Goal: Task Accomplishment & Management: Manage account settings

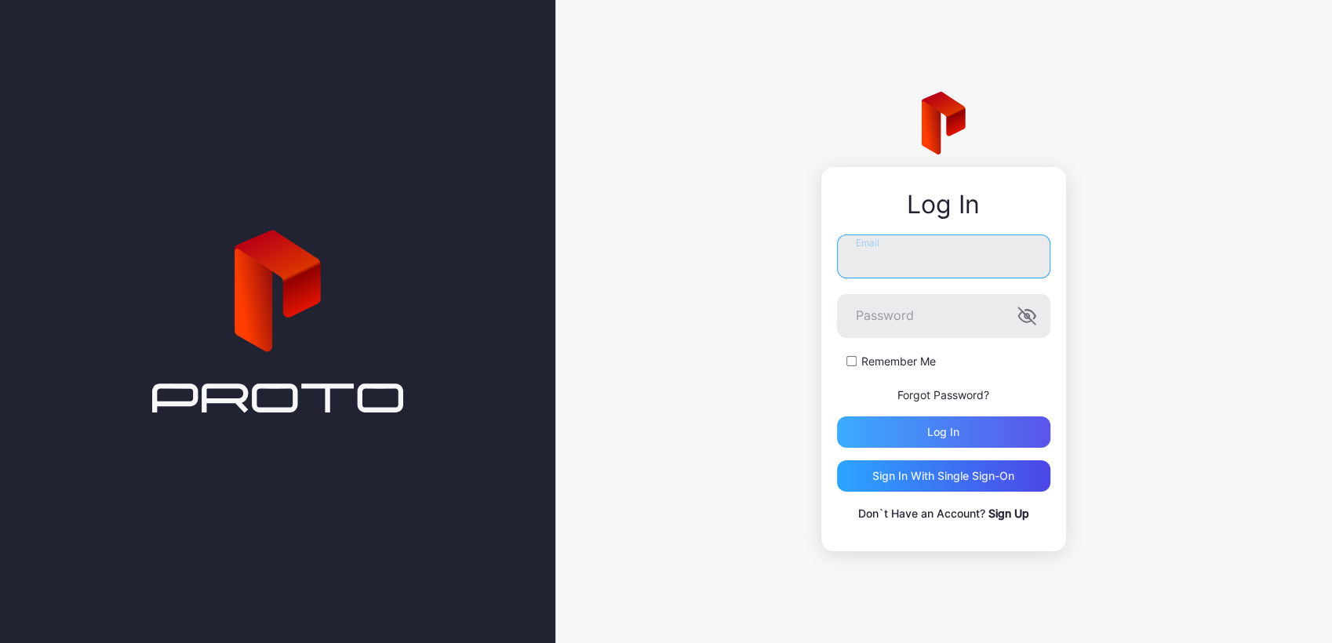
type input "**********"
click at [996, 428] on div "Log in" at bounding box center [943, 431] width 213 height 31
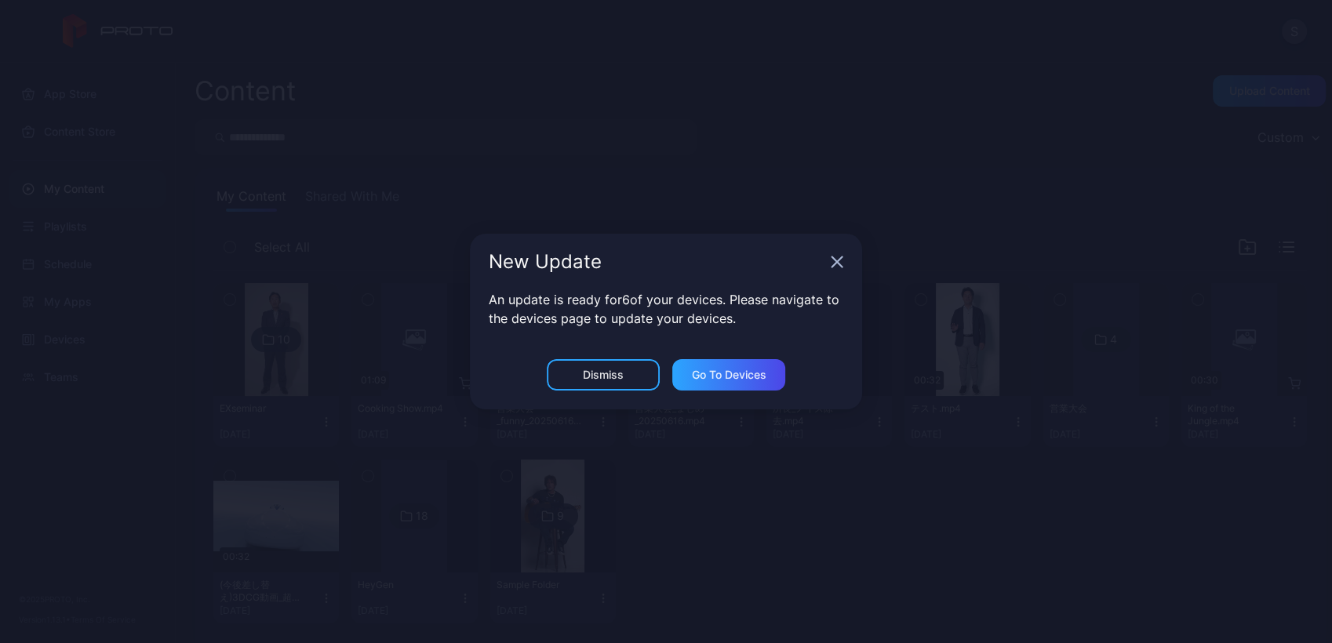
click at [452, 374] on div "New Update An update is ready for 6 of your devices. Please navigate to the dev…" at bounding box center [666, 321] width 1332 height 643
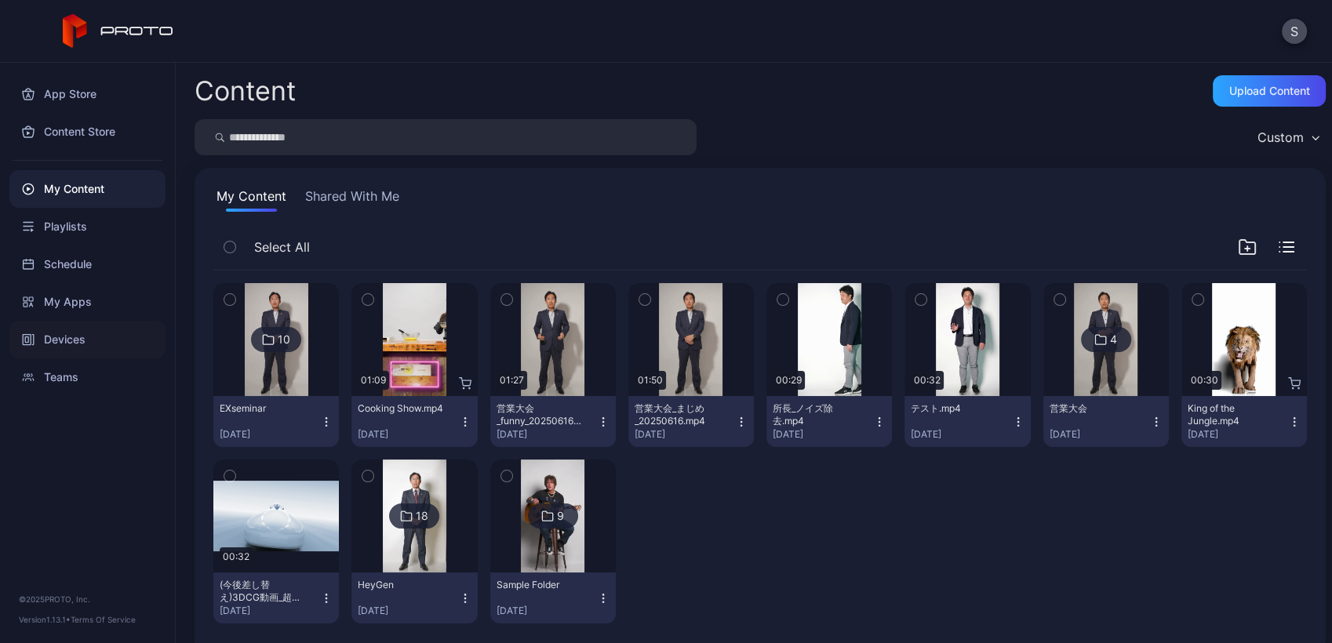
click at [44, 327] on div "Devices" at bounding box center [87, 340] width 156 height 38
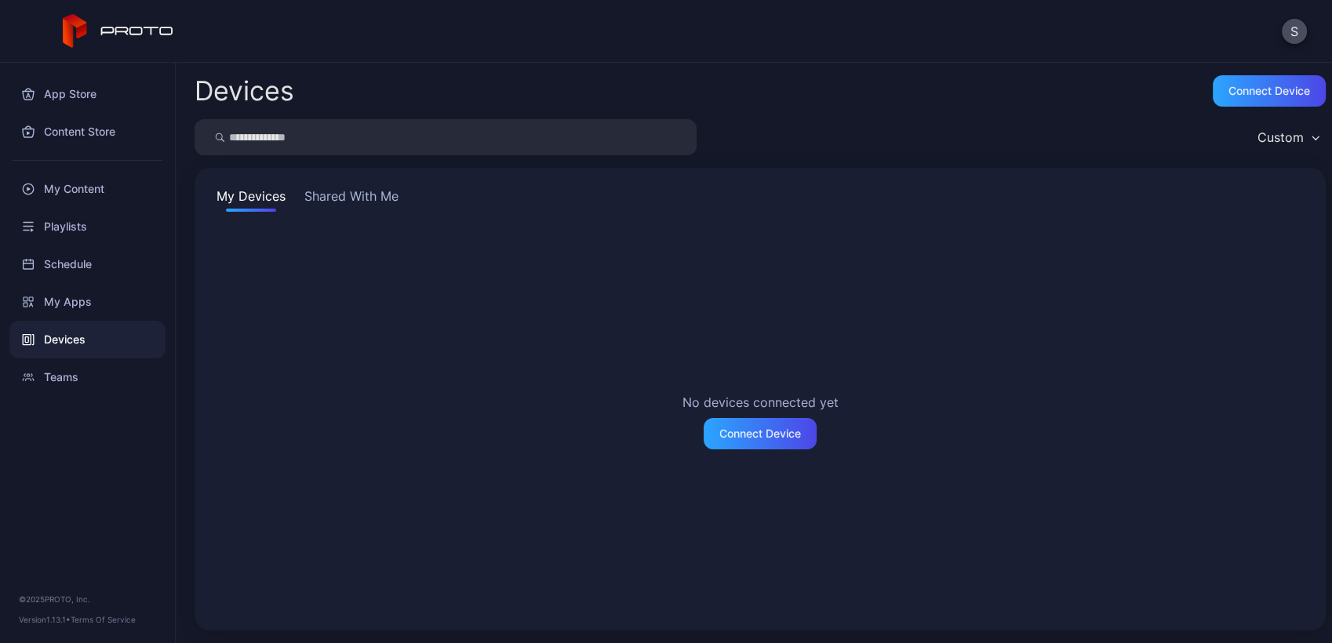
click at [374, 204] on button "Shared With Me" at bounding box center [351, 199] width 100 height 25
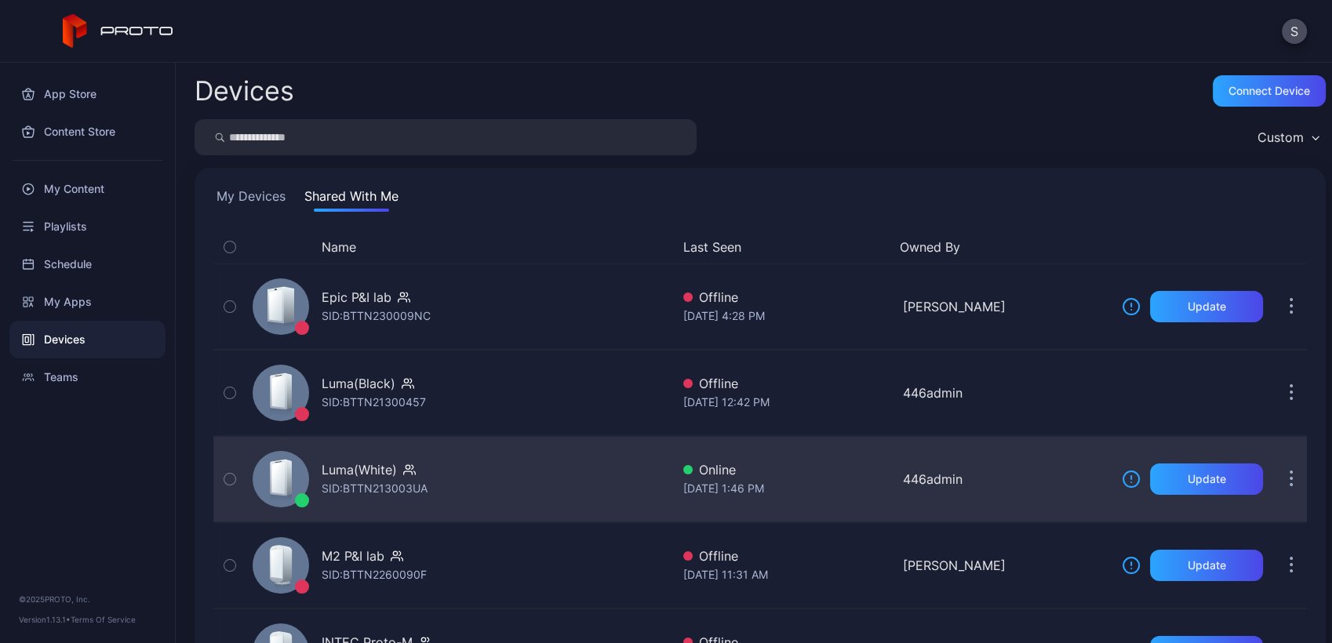
click at [523, 476] on div "Luma(White) SID: BTTN213003UA" at bounding box center [458, 479] width 424 height 78
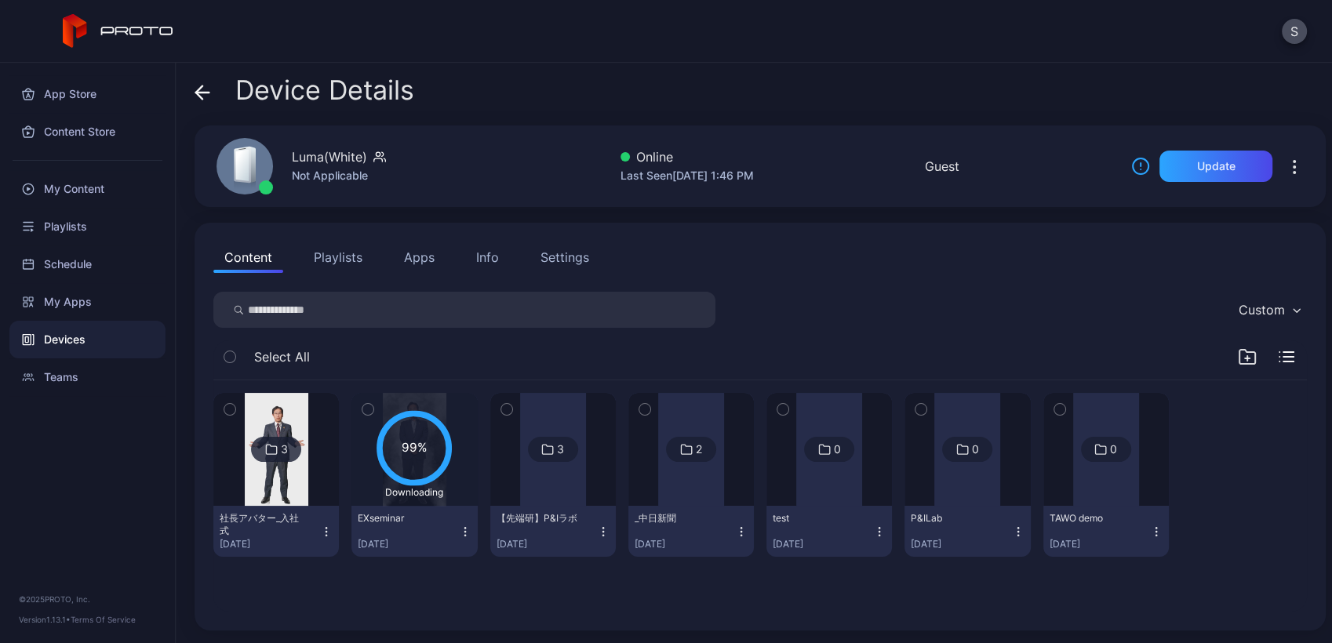
click at [440, 491] on div "Downloading" at bounding box center [413, 492] width 75 height 13
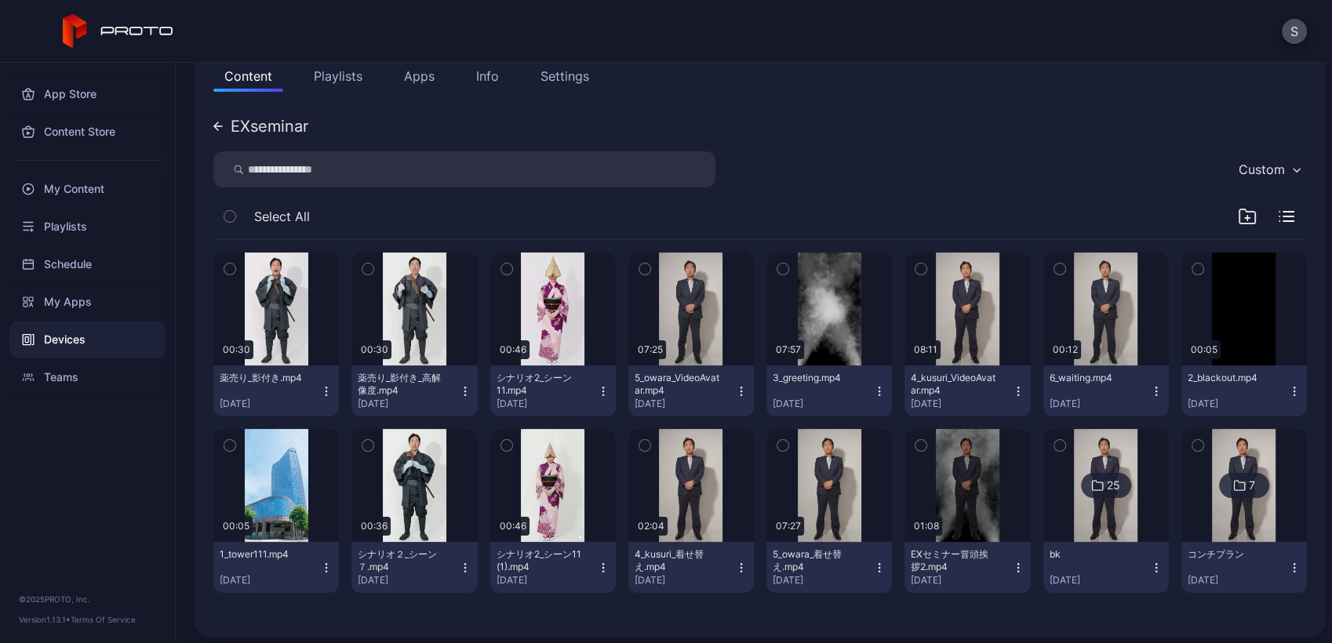
scroll to position [187, 0]
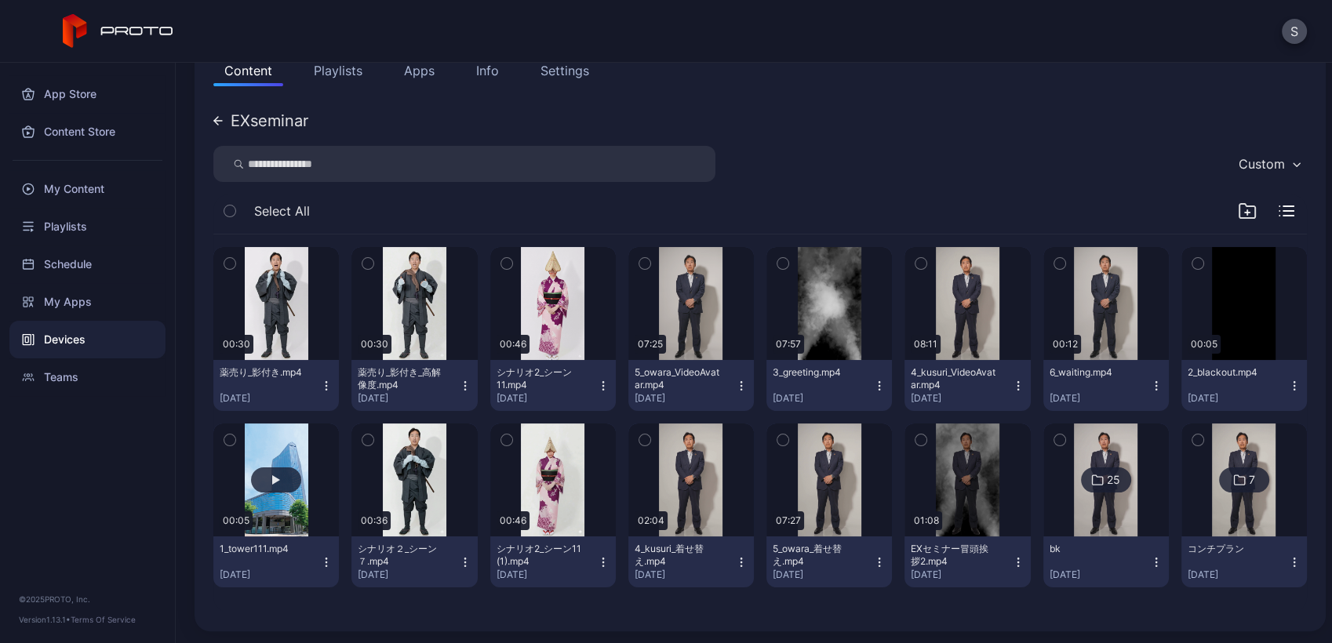
click at [303, 507] on button "button" at bounding box center [275, 479] width 125 height 113
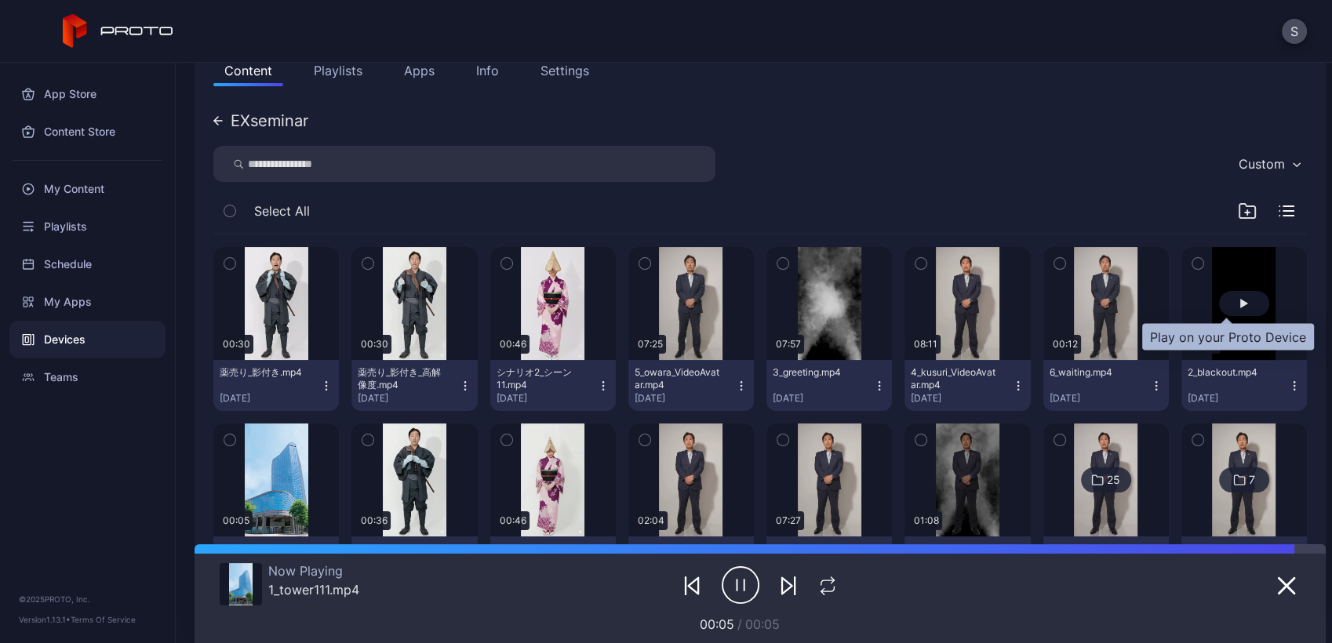
click at [1240, 299] on div "button" at bounding box center [1244, 303] width 8 height 9
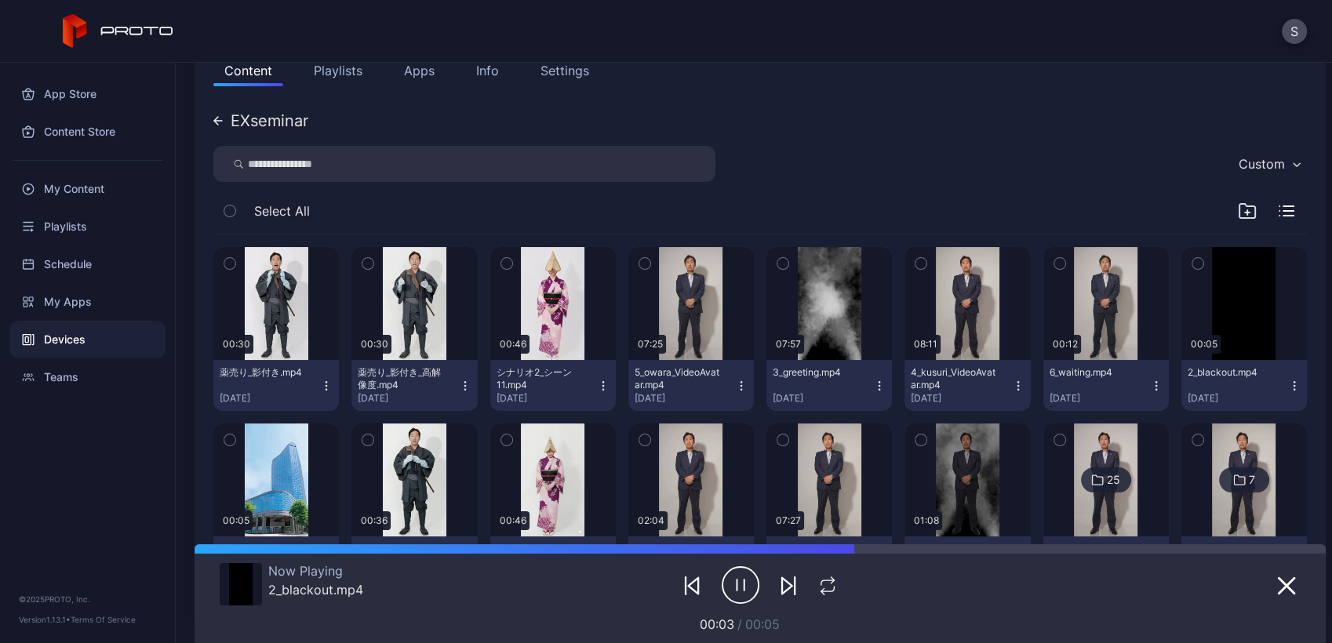
click at [339, 78] on button "Playlists" at bounding box center [338, 70] width 71 height 31
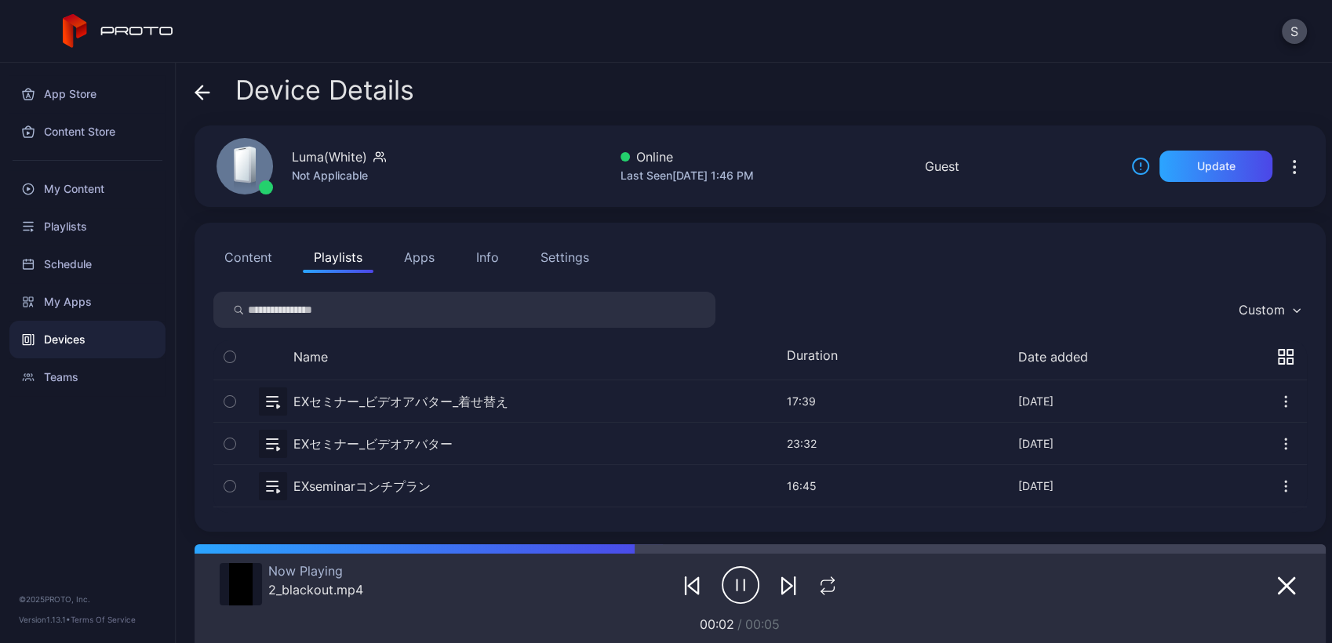
click at [524, 405] on button "button" at bounding box center [759, 401] width 1093 height 42
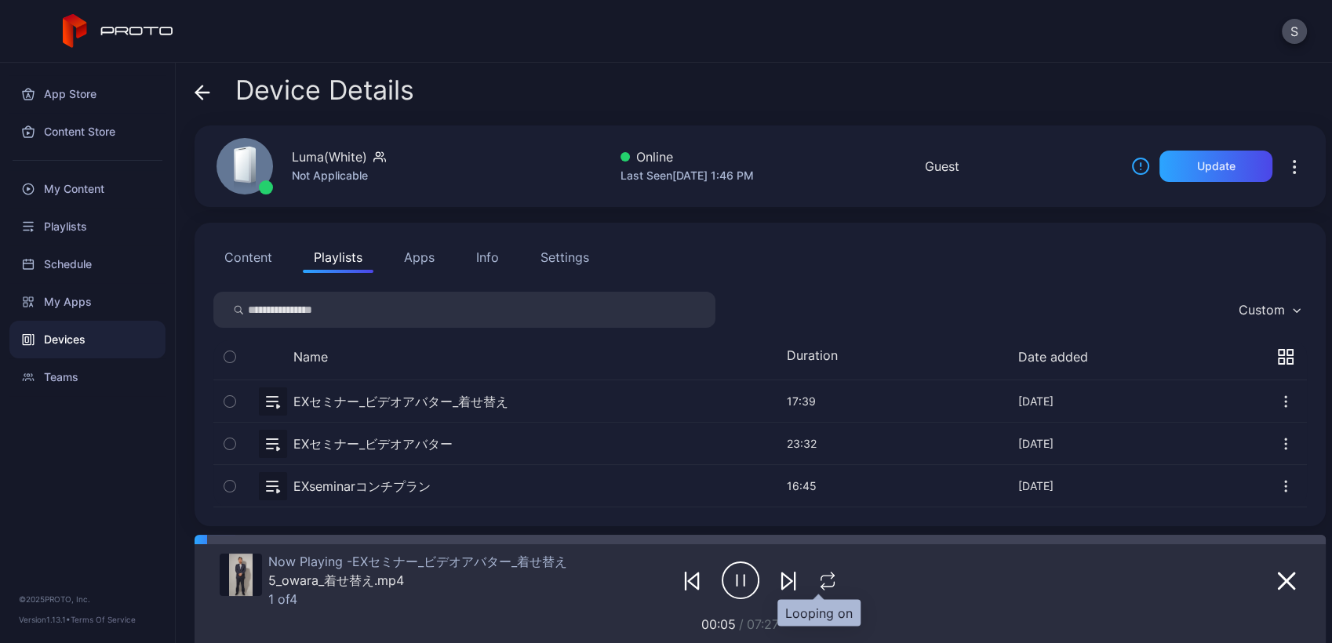
click at [817, 589] on icon "button" at bounding box center [827, 581] width 20 height 19
click at [729, 583] on icon "button" at bounding box center [741, 580] width 38 height 39
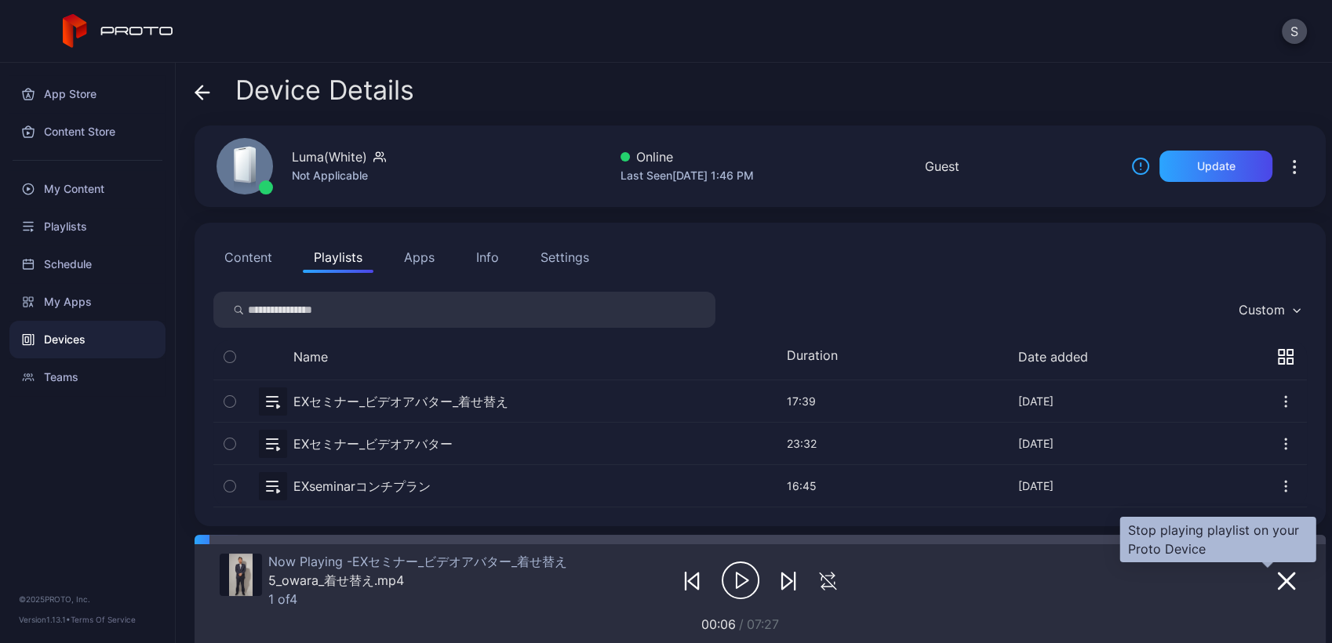
click at [1277, 572] on icon "button" at bounding box center [1286, 581] width 19 height 19
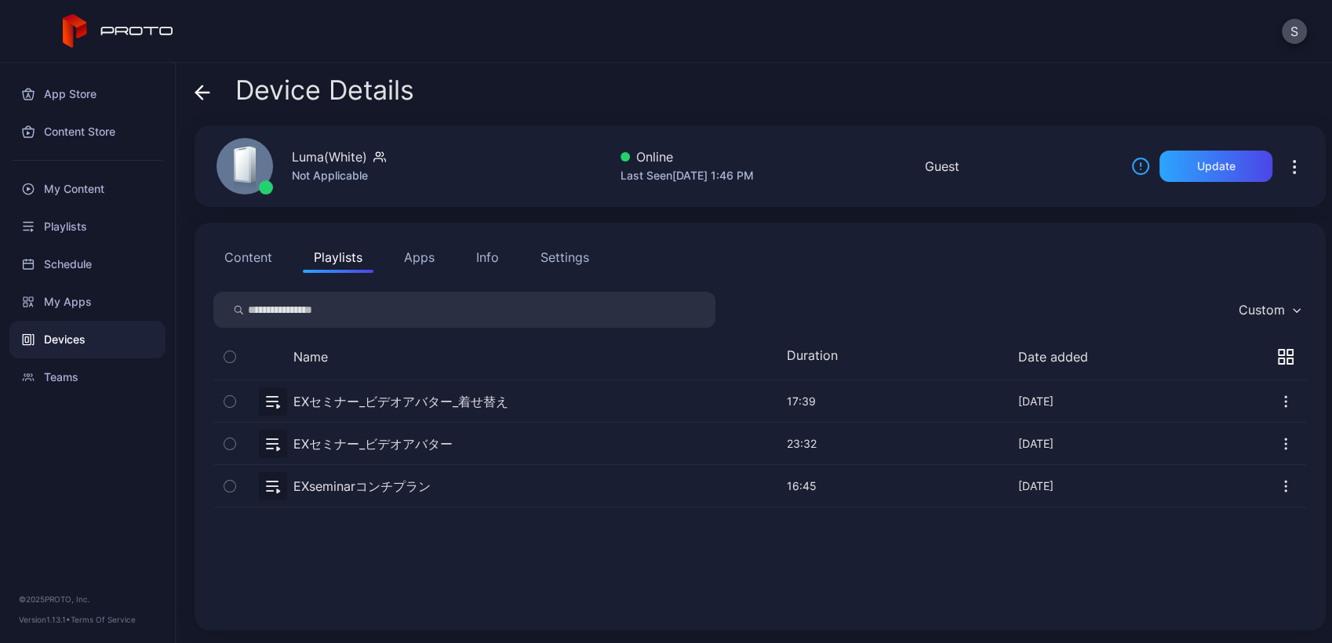
click at [1278, 405] on icon "button" at bounding box center [1286, 402] width 16 height 16
click at [59, 238] on div "Playlists" at bounding box center [87, 227] width 156 height 38
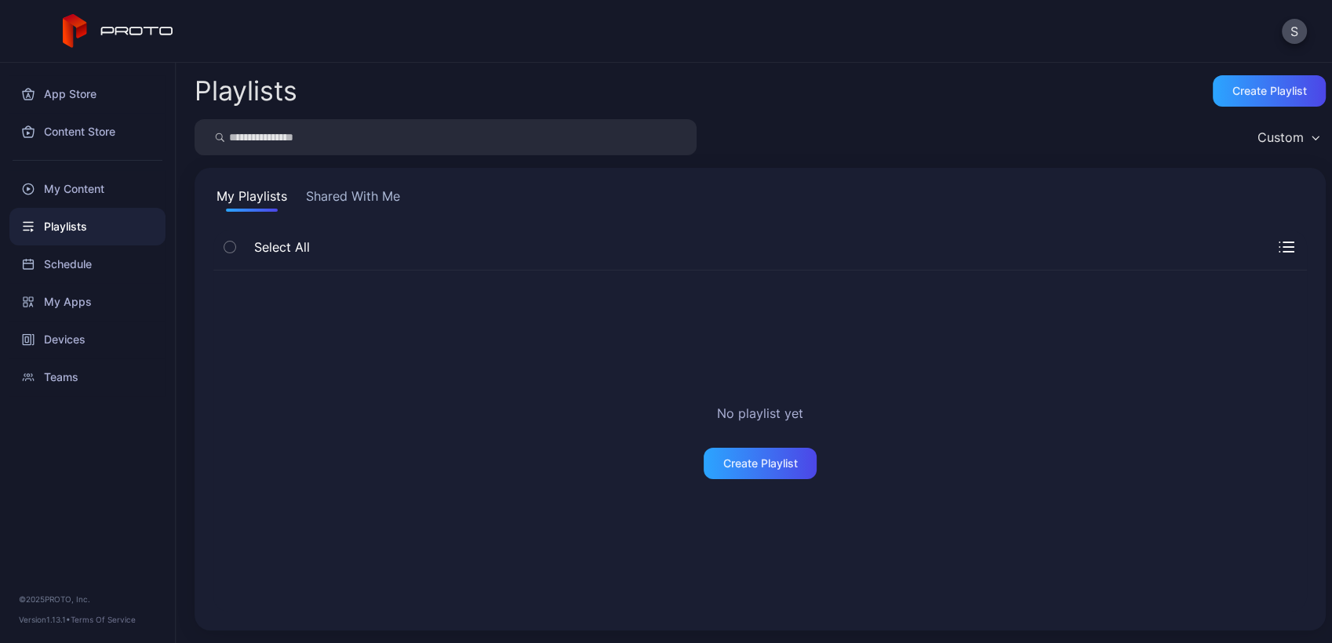
click at [330, 196] on button "Shared With Me" at bounding box center [353, 199] width 100 height 25
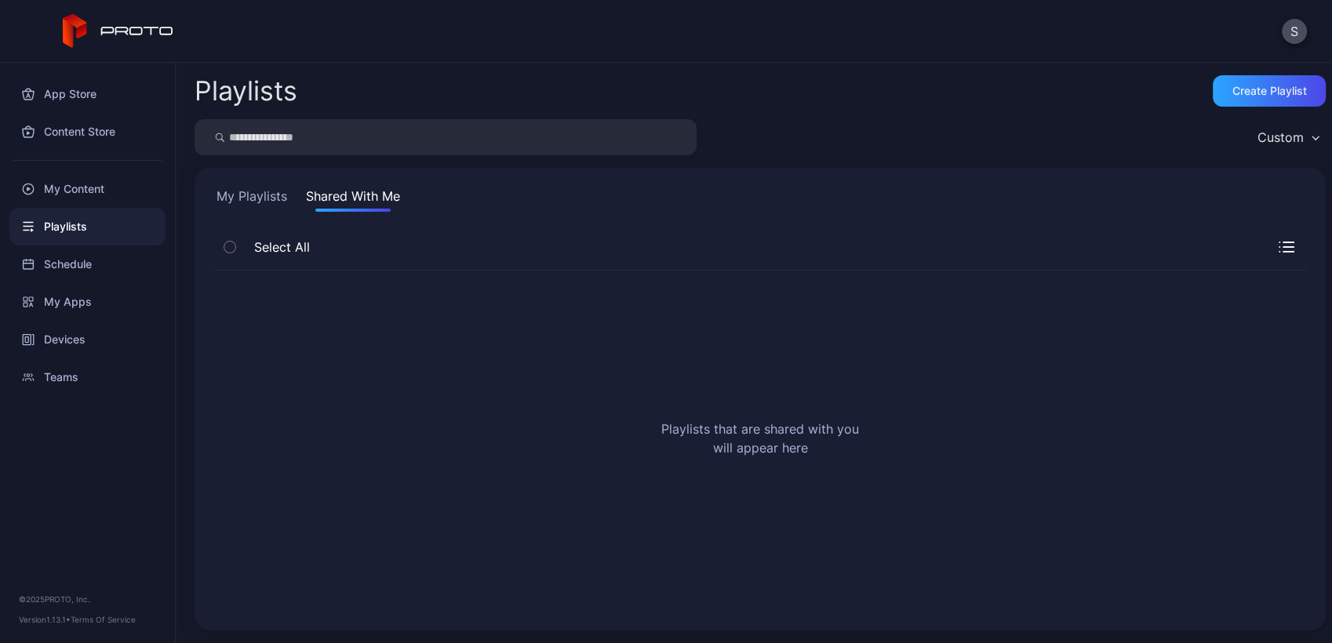
click at [346, 204] on button "Shared With Me" at bounding box center [353, 199] width 100 height 25
click at [299, 207] on div "My Playlists Shared With Me" at bounding box center [759, 199] width 1093 height 25
click at [97, 331] on div "Devices" at bounding box center [87, 340] width 156 height 38
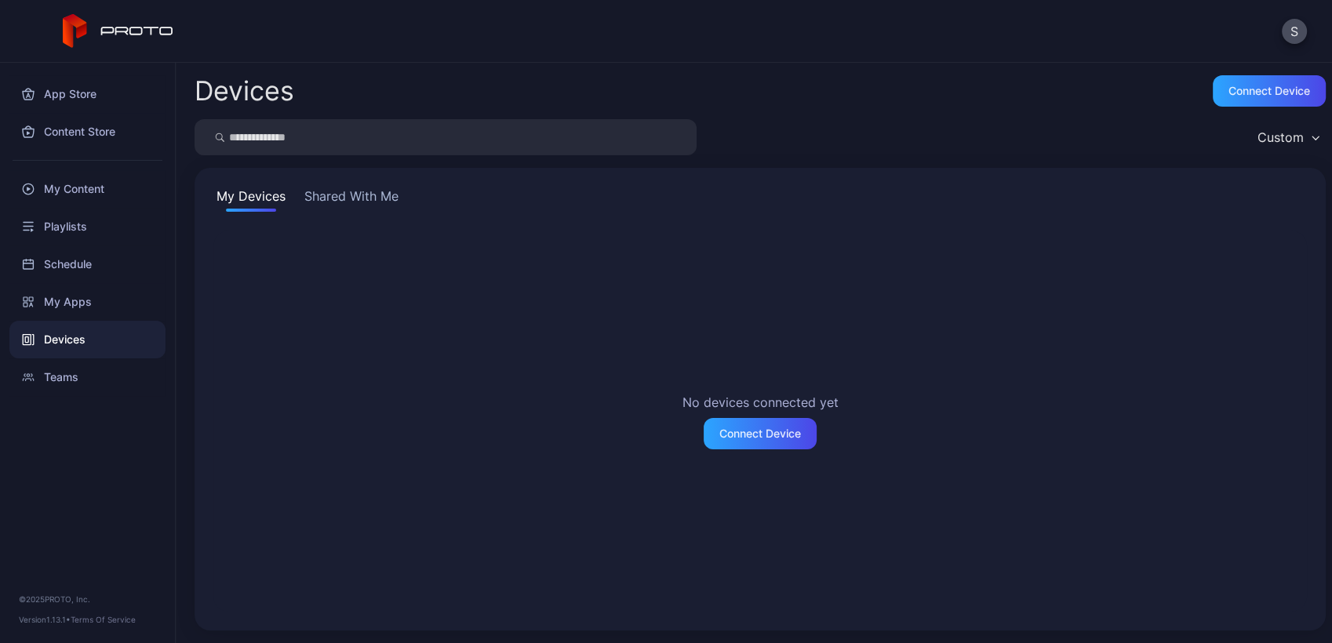
click at [362, 200] on button "Shared With Me" at bounding box center [351, 199] width 100 height 25
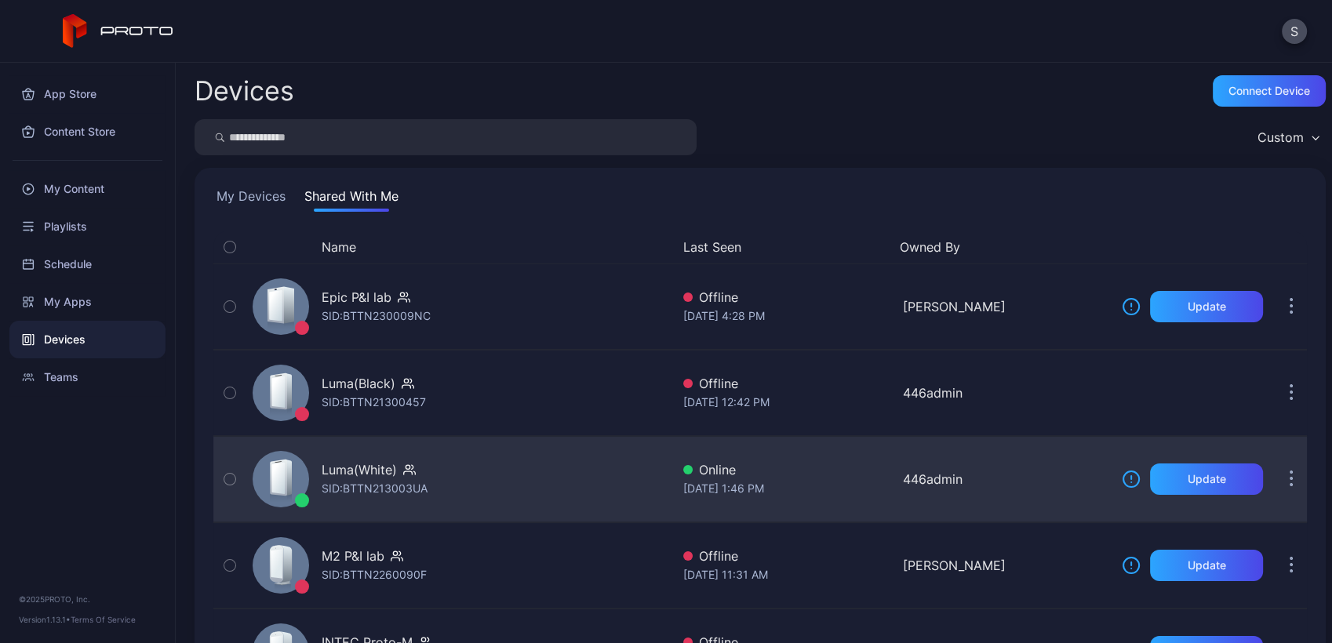
click at [620, 496] on div "Luma(White) SID: BTTN213003UA" at bounding box center [458, 479] width 424 height 78
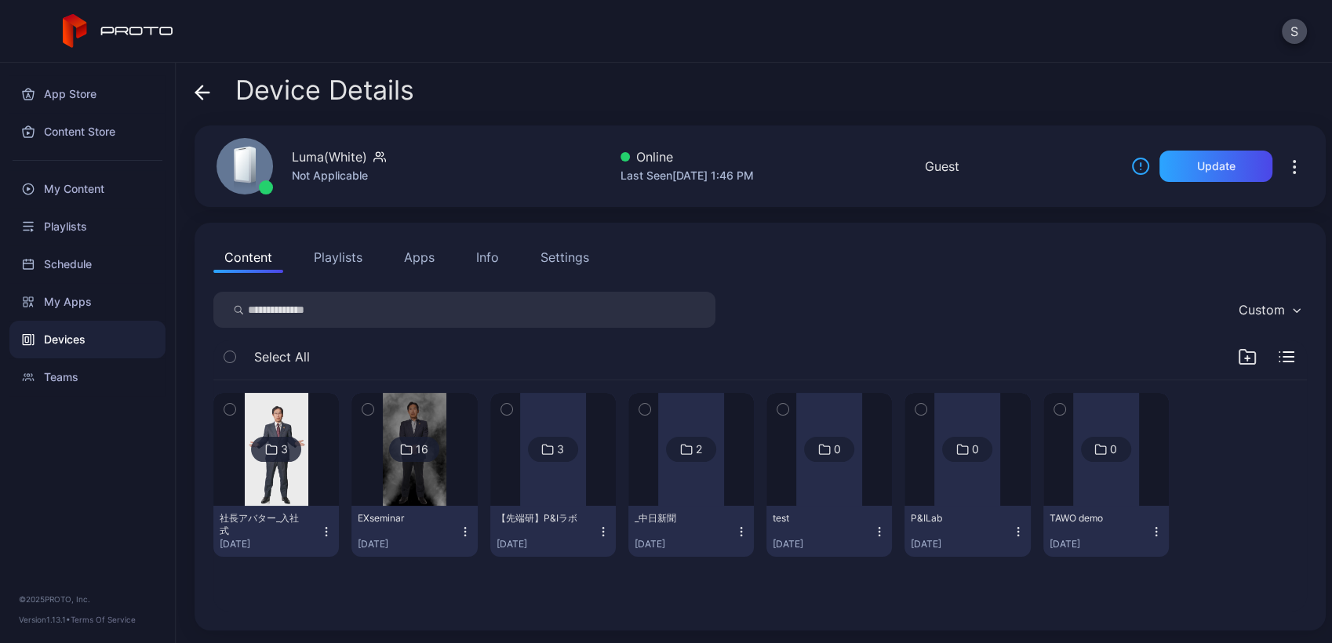
click at [442, 490] on div at bounding box center [414, 449] width 113 height 113
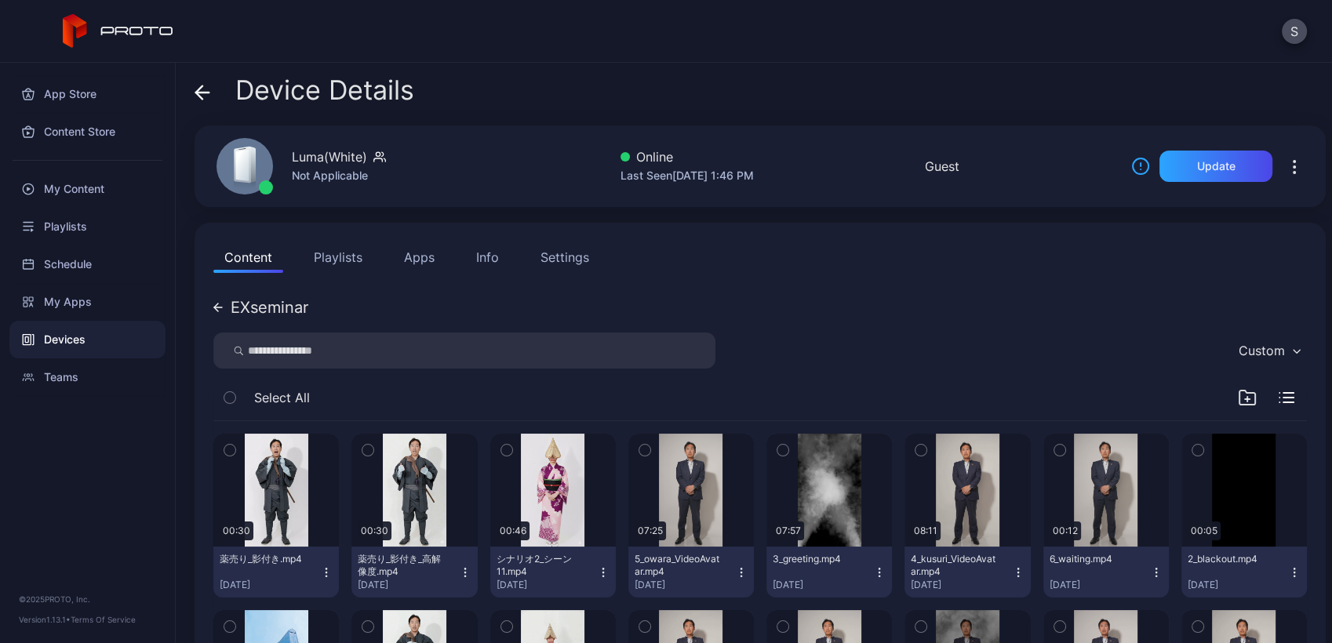
click at [340, 267] on button "Playlists" at bounding box center [338, 257] width 71 height 31
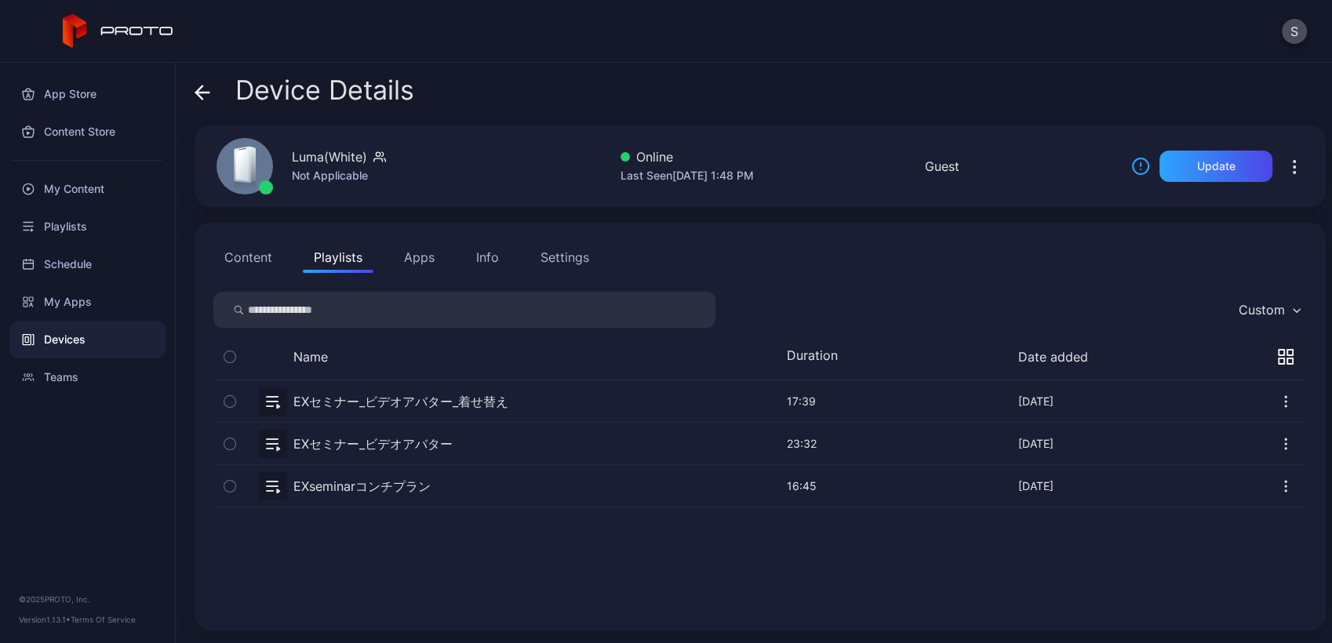
click at [580, 392] on button "button" at bounding box center [759, 401] width 1093 height 42
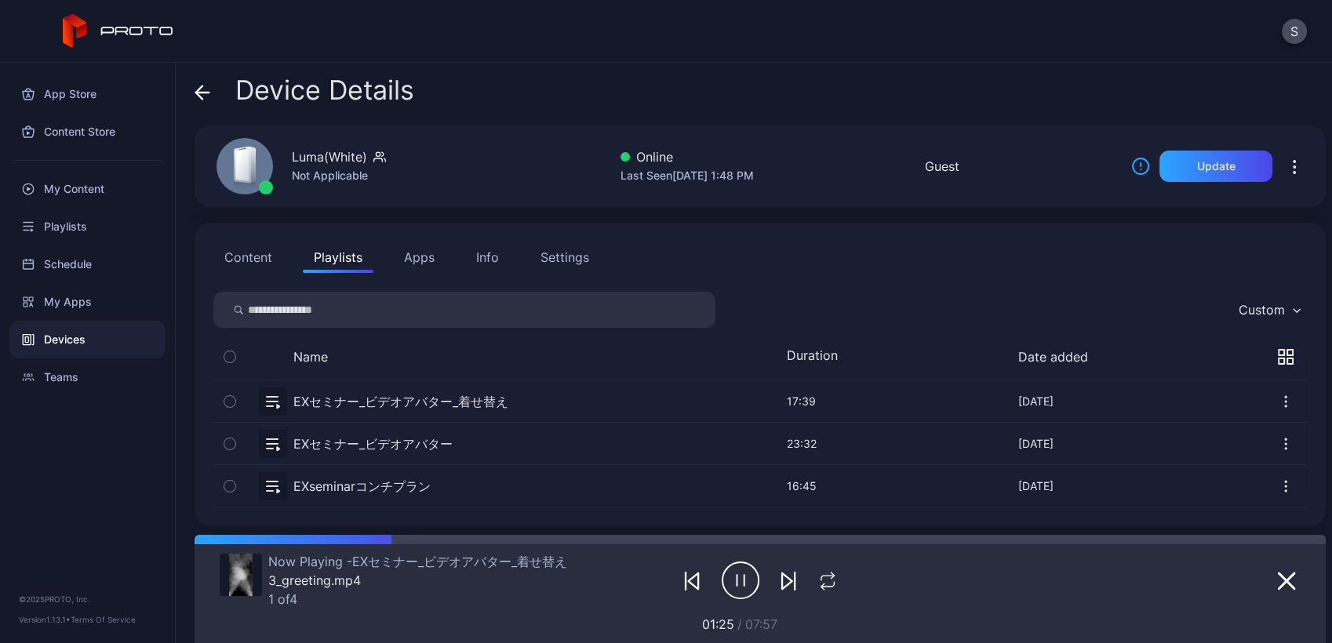
click at [779, 580] on icon "button" at bounding box center [788, 581] width 19 height 19
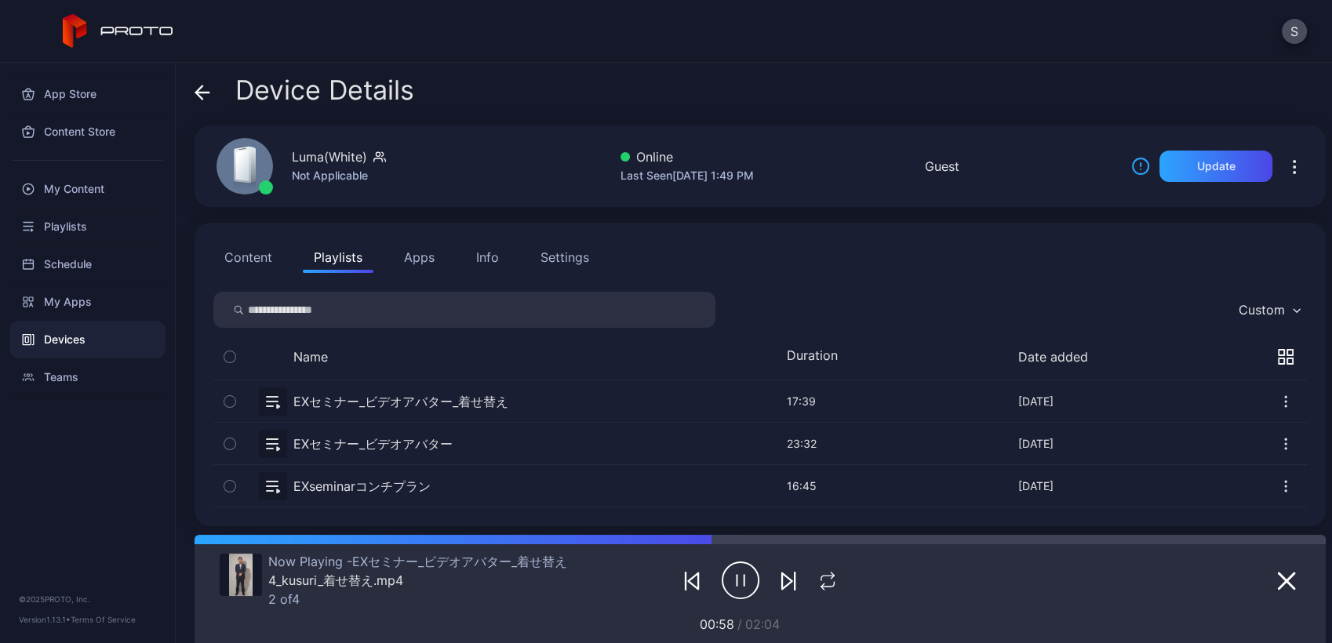
click at [779, 580] on icon "button" at bounding box center [788, 581] width 19 height 19
click at [256, 253] on button "Content" at bounding box center [248, 257] width 70 height 31
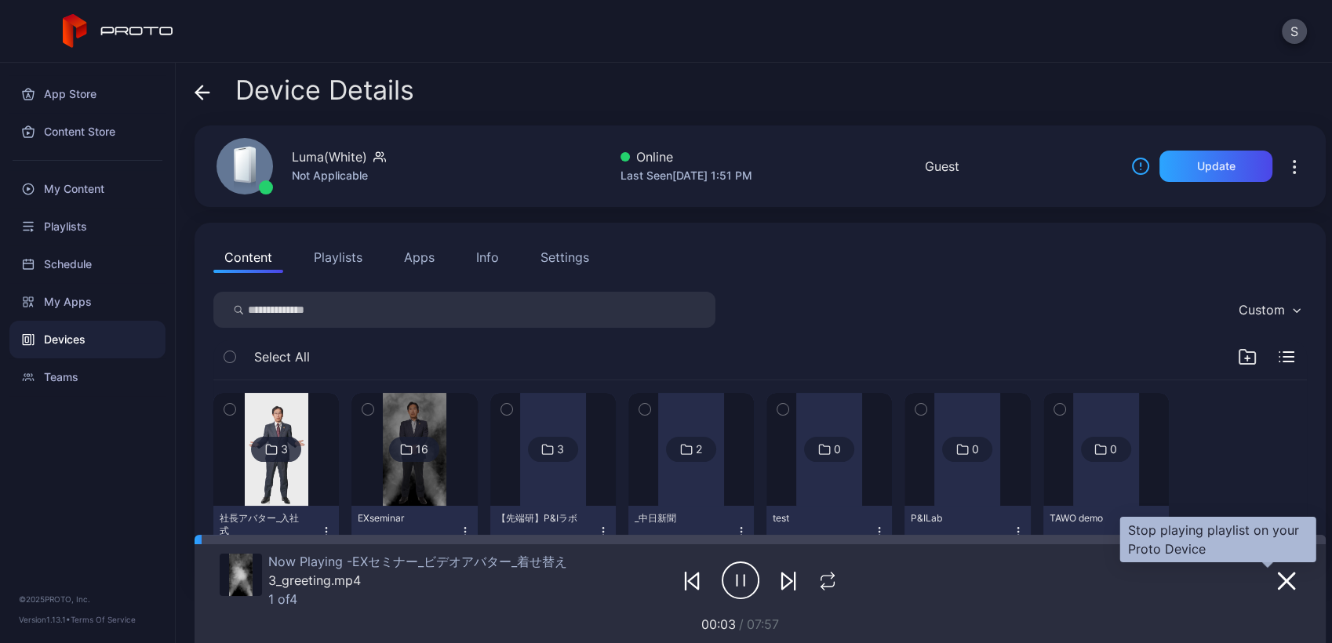
click at [1277, 572] on icon "button" at bounding box center [1286, 581] width 19 height 19
